Goal: Information Seeking & Learning: Learn about a topic

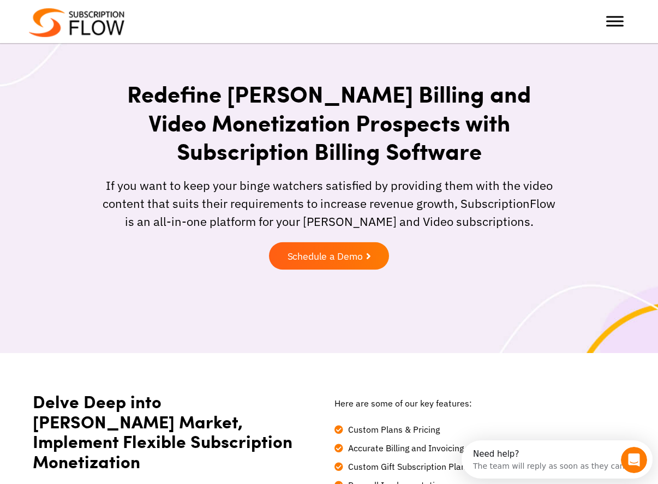
click at [315, 258] on span "Schedule a Demo" at bounding box center [326, 256] width 76 height 10
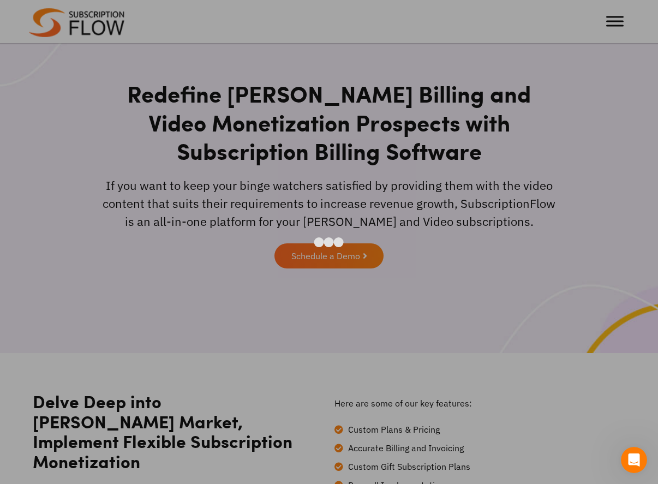
click at [515, 451] on div at bounding box center [329, 242] width 658 height 484
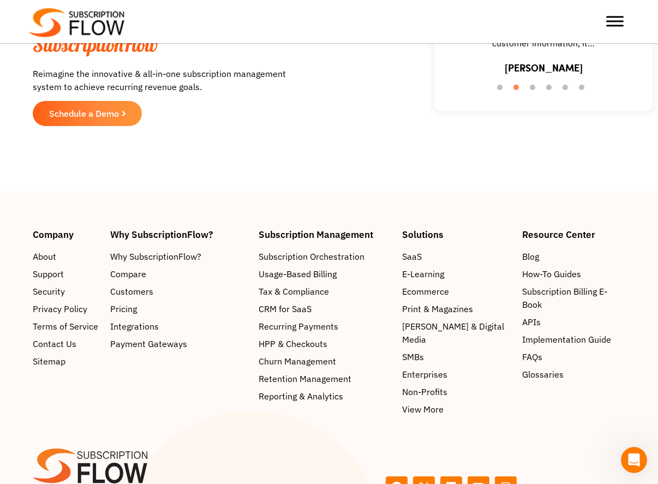
scroll to position [1949, 0]
click at [120, 303] on span "Pricing" at bounding box center [125, 309] width 27 height 13
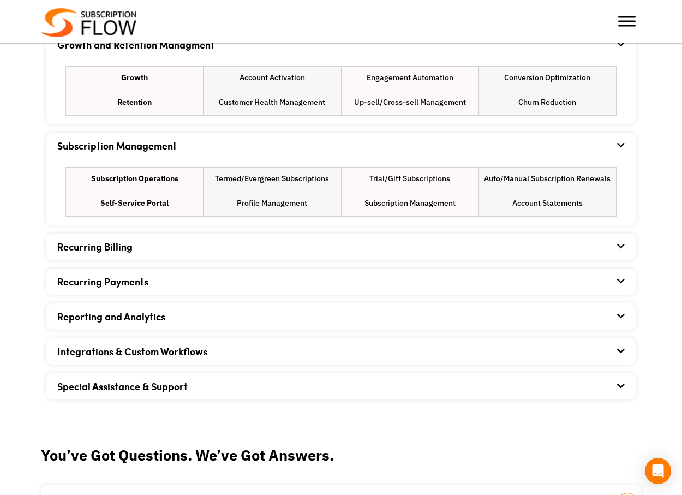
scroll to position [752, 0]
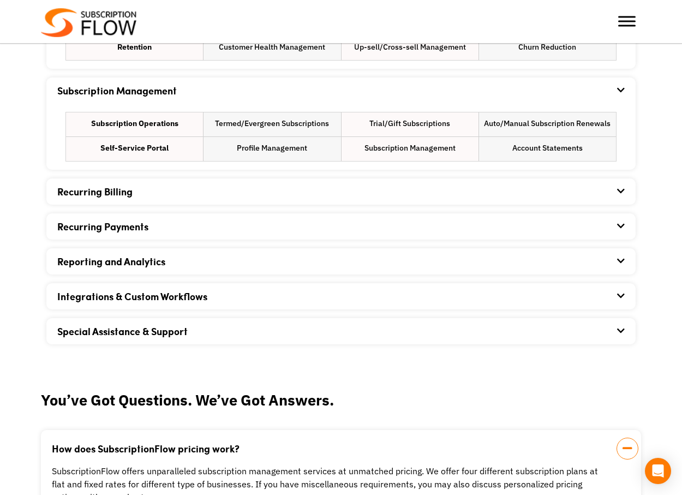
click at [283, 297] on div "Integrations & Custom Workflows" at bounding box center [340, 296] width 567 height 26
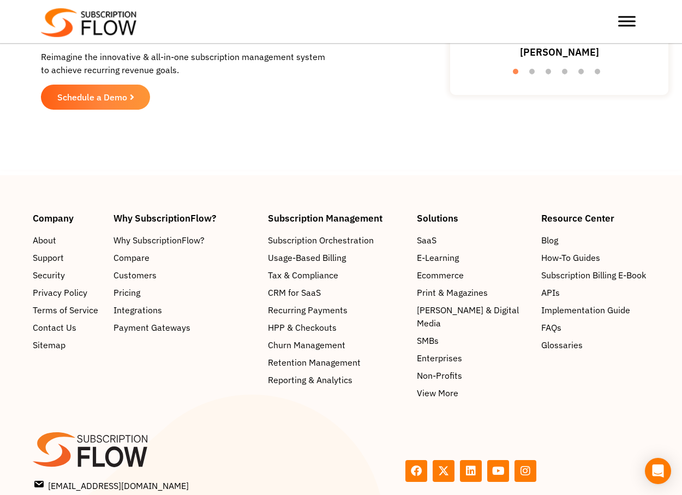
scroll to position [1723, 0]
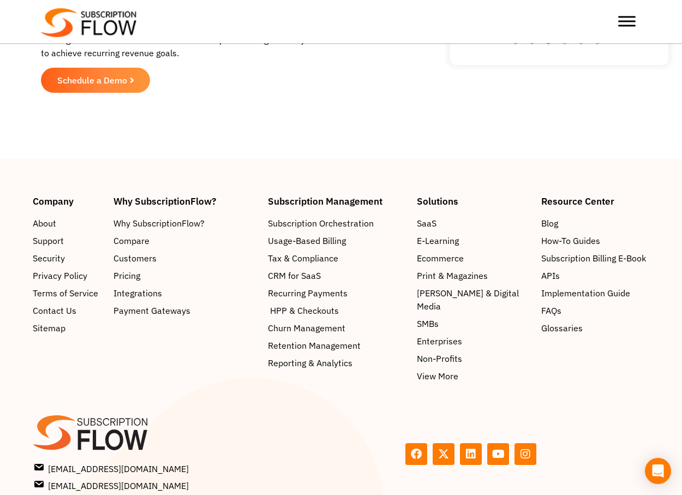
click at [283, 308] on span "HPP & Checkouts" at bounding box center [304, 310] width 69 height 13
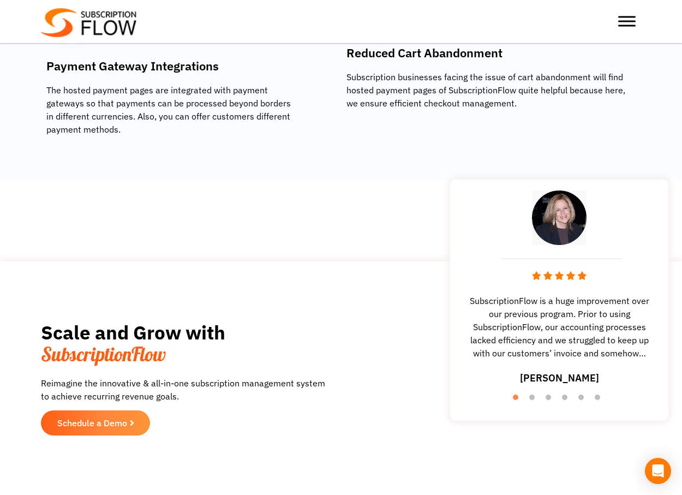
scroll to position [1695, 0]
